Goal: Transaction & Acquisition: Purchase product/service

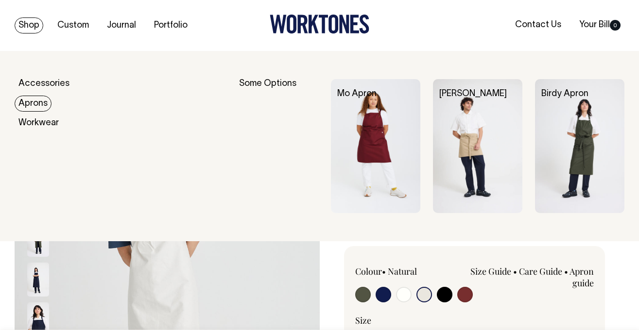
click at [36, 106] on link "Aprons" at bounding box center [33, 104] width 37 height 16
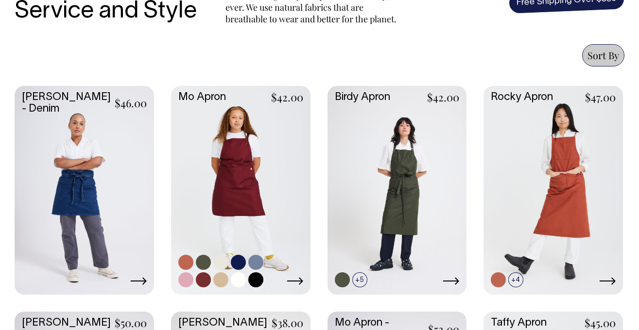
scroll to position [384, 0]
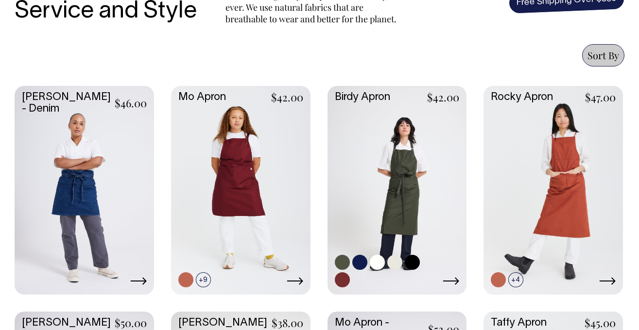
click at [377, 264] on link at bounding box center [377, 262] width 15 height 15
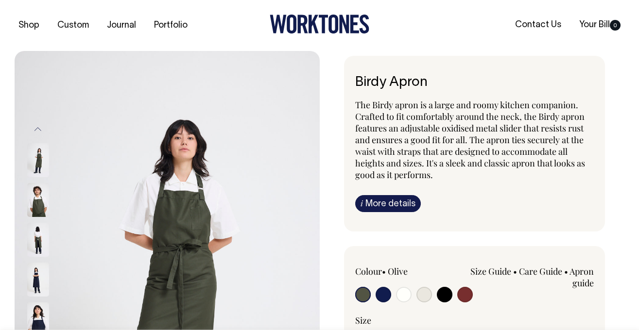
radio input "true"
select select "Off-White"
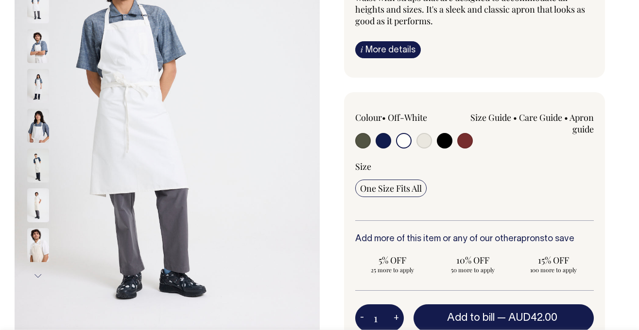
scroll to position [154, 0]
